Goal: Navigation & Orientation: Find specific page/section

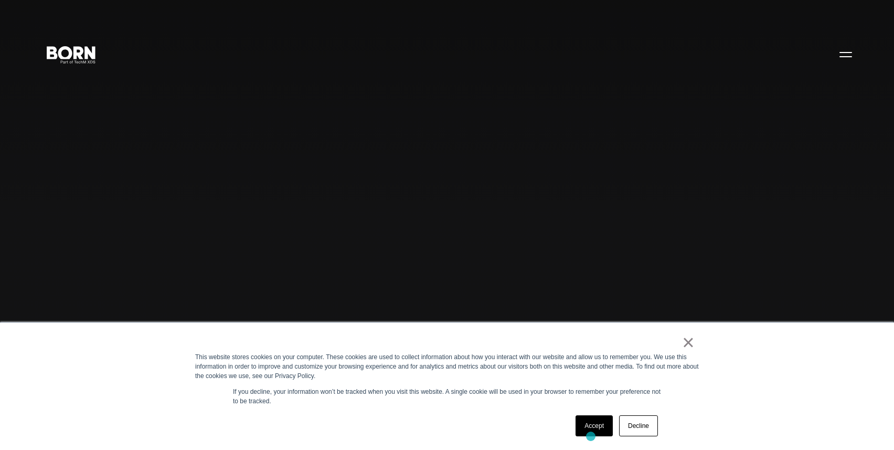
click at [591, 436] on div "Accept Decline" at bounding box center [617, 425] width 89 height 27
click at [593, 429] on link "Accept" at bounding box center [594, 425] width 37 height 21
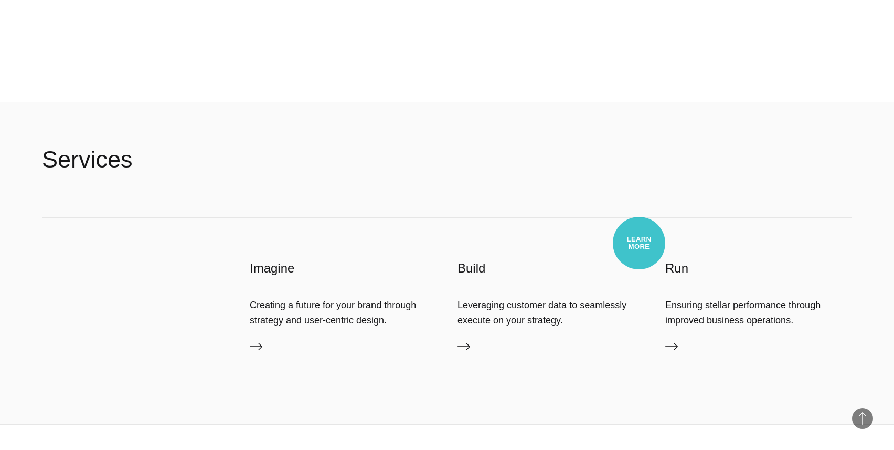
scroll to position [2598, 0]
click at [465, 350] on icon at bounding box center [464, 346] width 13 height 13
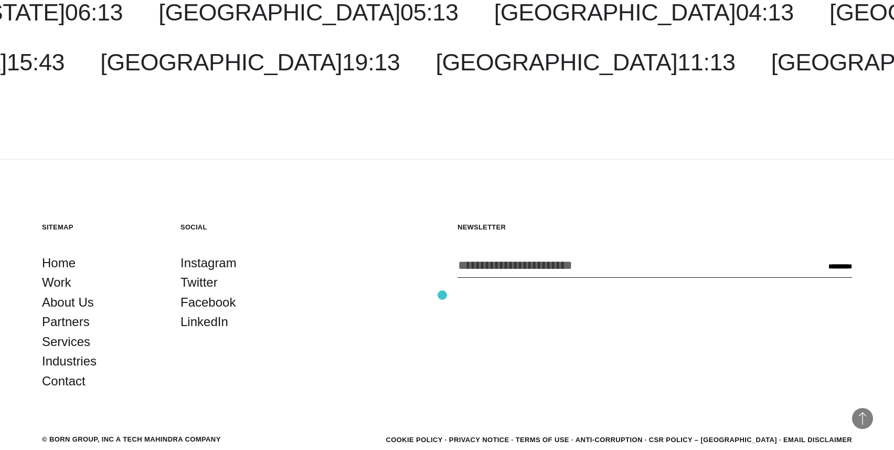
scroll to position [2207, 0]
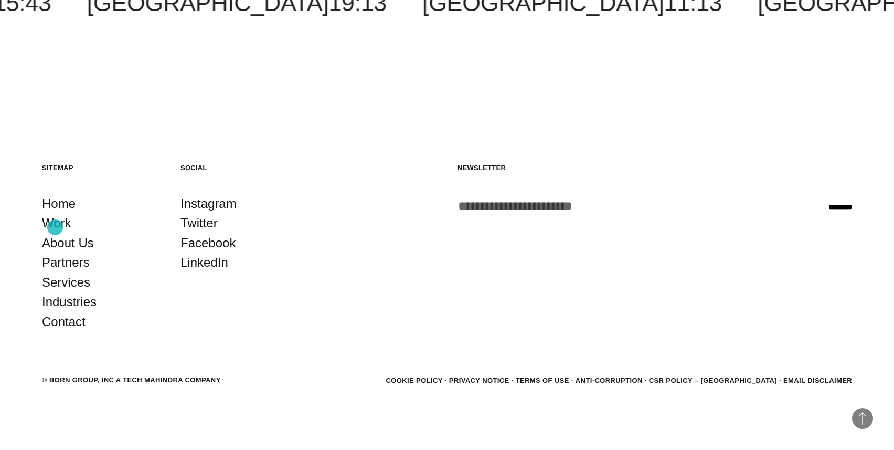
click at [55, 227] on link "Work" at bounding box center [56, 223] width 29 height 20
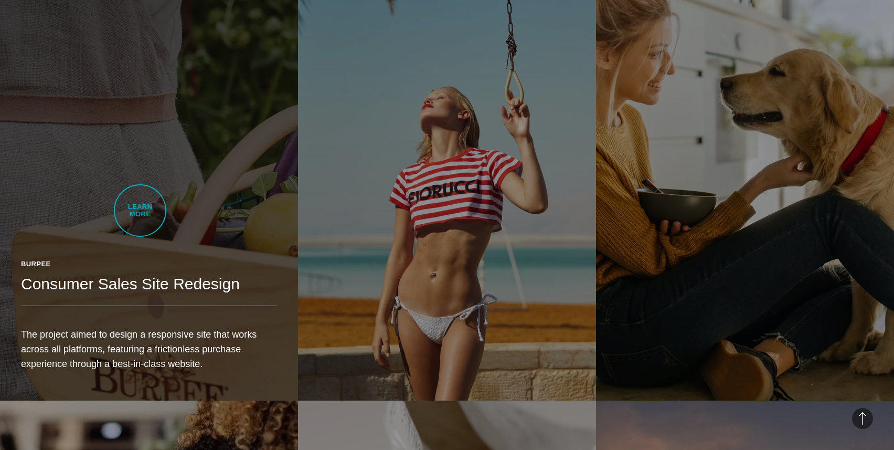
scroll to position [2061, 0]
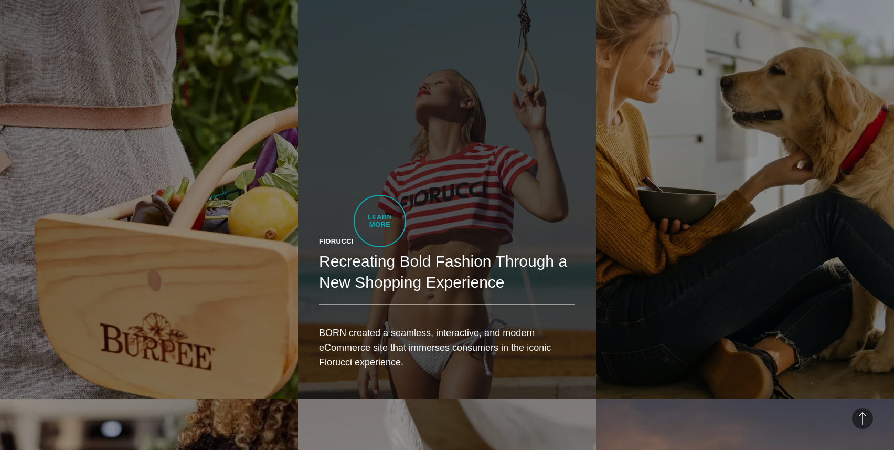
click at [380, 221] on link "Fiorucci Recreating Bold Fashion Through a New Shopping Experience BORN created…" at bounding box center [447, 165] width 298 height 470
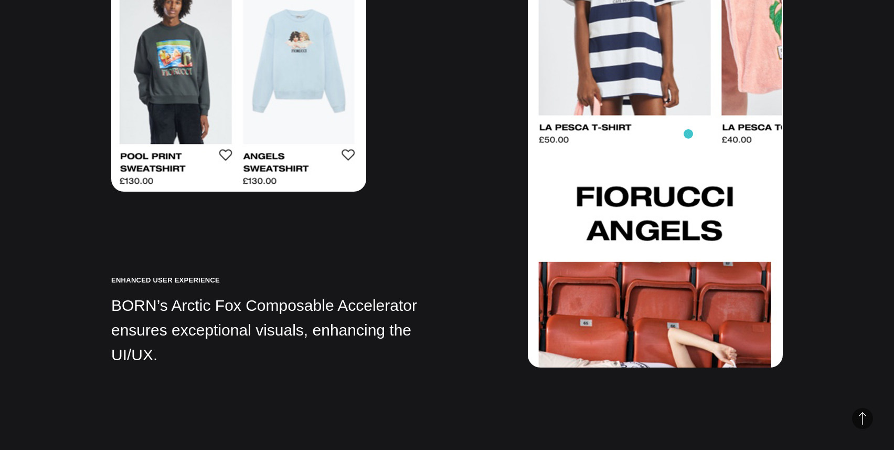
scroll to position [8687, 0]
